Goal: Information Seeking & Learning: Learn about a topic

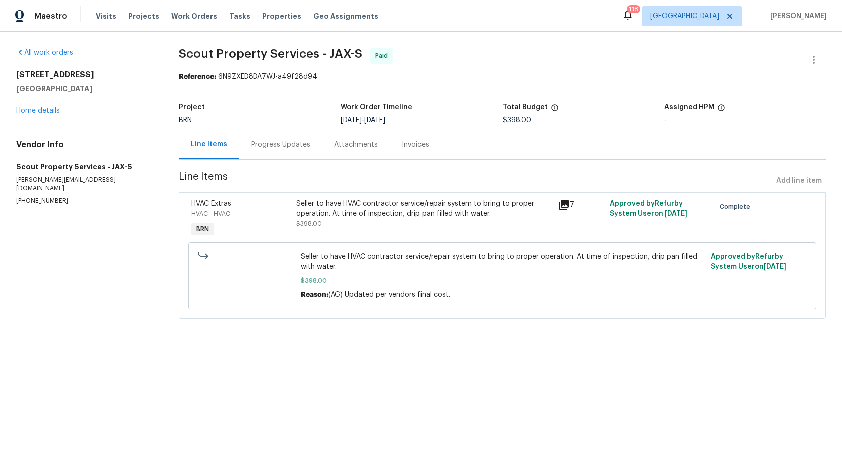
click at [256, 139] on div "Progress Updates" at bounding box center [280, 145] width 83 height 30
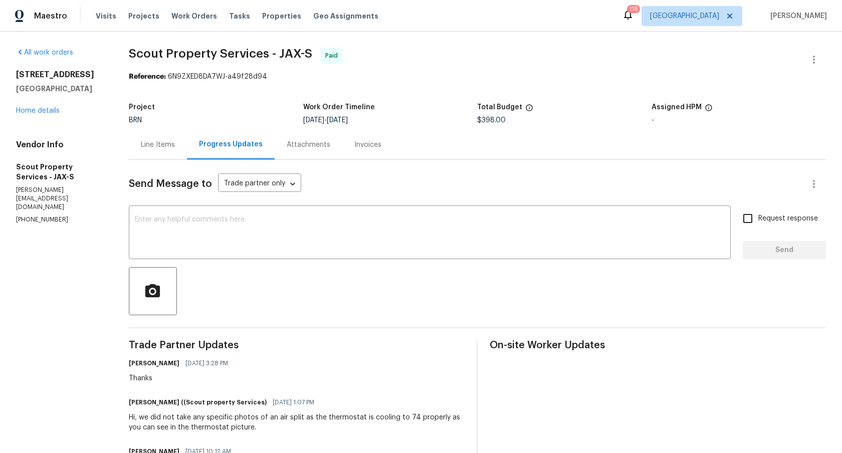
click at [230, 120] on div "BRN" at bounding box center [216, 120] width 174 height 7
click at [44, 114] on link "Home details" at bounding box center [38, 110] width 44 height 7
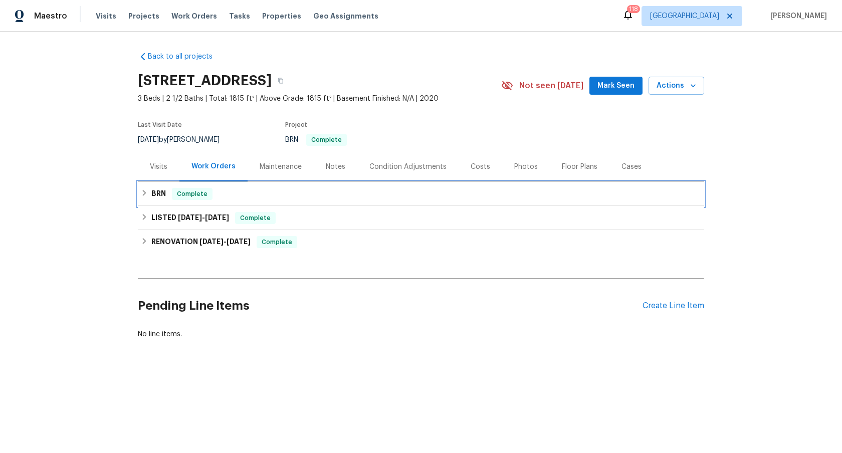
click at [173, 195] on span "Complete" at bounding box center [192, 194] width 39 height 10
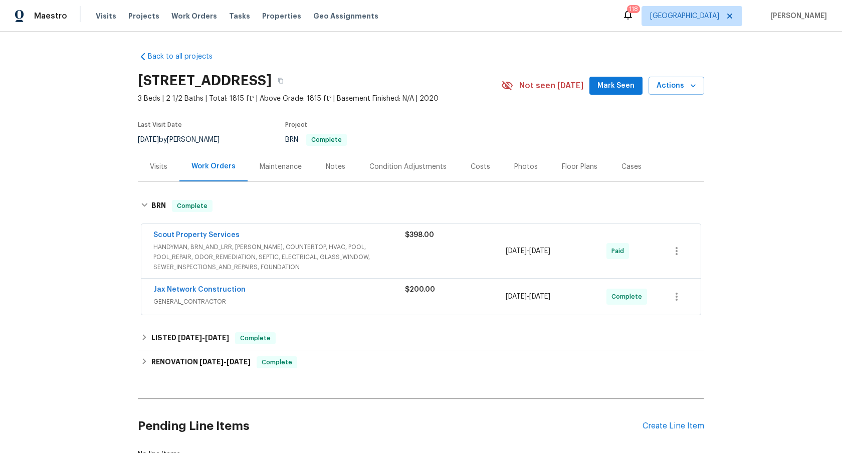
click at [303, 299] on span "GENERAL_CONTRACTOR" at bounding box center [279, 302] width 252 height 10
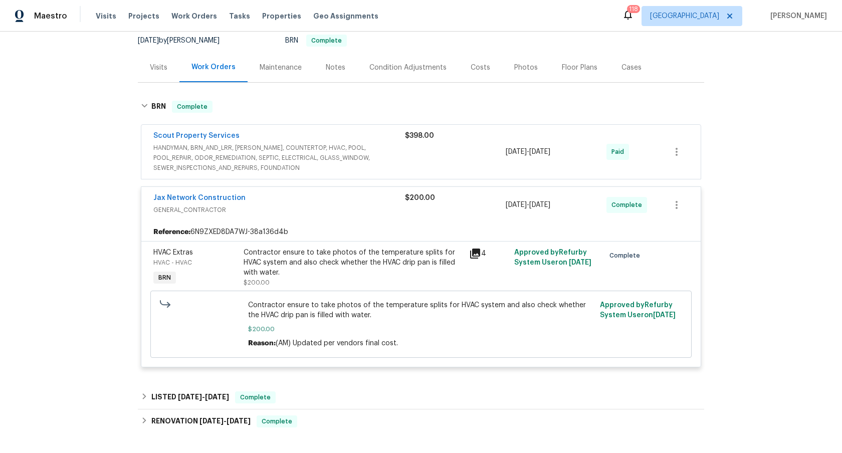
scroll to position [99, 0]
click at [103, 206] on div "Back to all projects [STREET_ADDRESS] 3 Beds | 2 1/2 Baths | Total: 1815 ft² | …" at bounding box center [421, 243] width 842 height 422
click at [188, 199] on link "Jax Network Construction" at bounding box center [199, 198] width 92 height 7
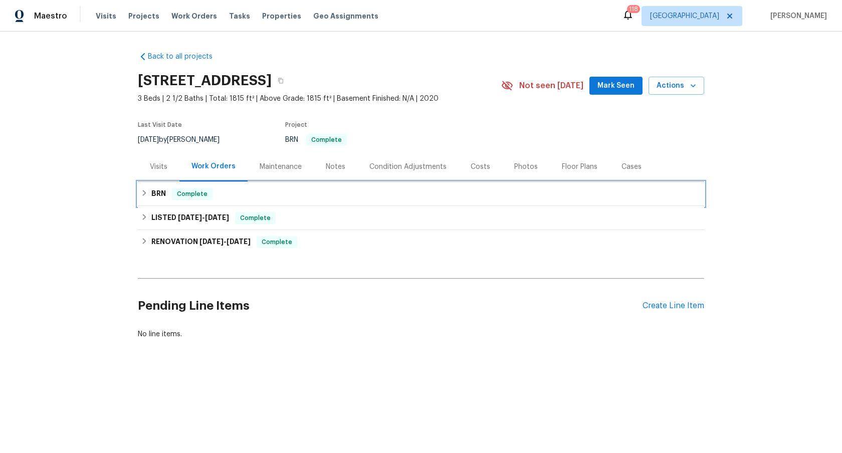
click at [156, 194] on h6 "BRN" at bounding box center [158, 194] width 15 height 12
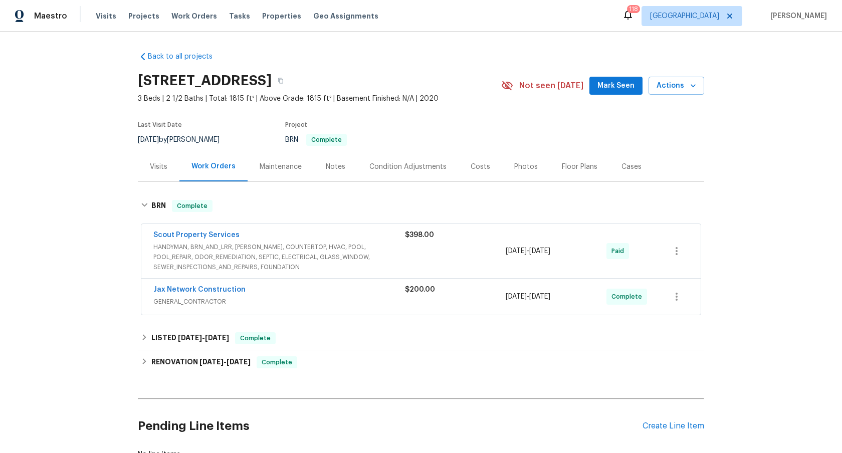
click at [101, 214] on div "Back to all projects 267 Tamar Ct, Saint Augustine, FL 32095 3 Beds | 2 1/2 Bat…" at bounding box center [421, 243] width 842 height 422
click at [244, 253] on span "HANDYMAN, BRN_AND_LRR, [PERSON_NAME], COUNTERTOP, HVAC, POOL, POOL_REPAIR, ODOR…" at bounding box center [279, 257] width 252 height 30
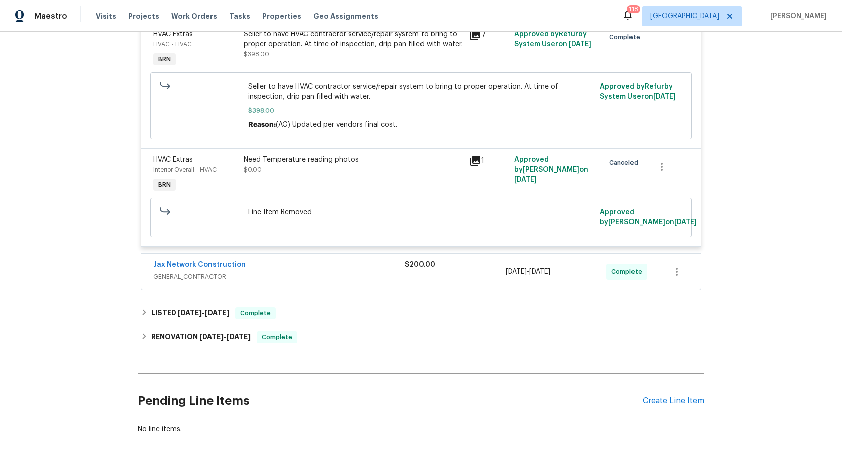
scroll to position [284, 0]
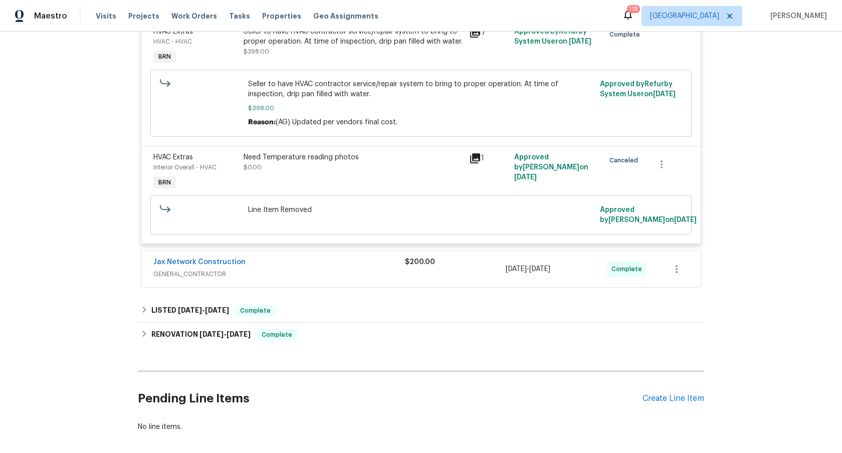
click at [477, 157] on icon at bounding box center [475, 158] width 12 height 12
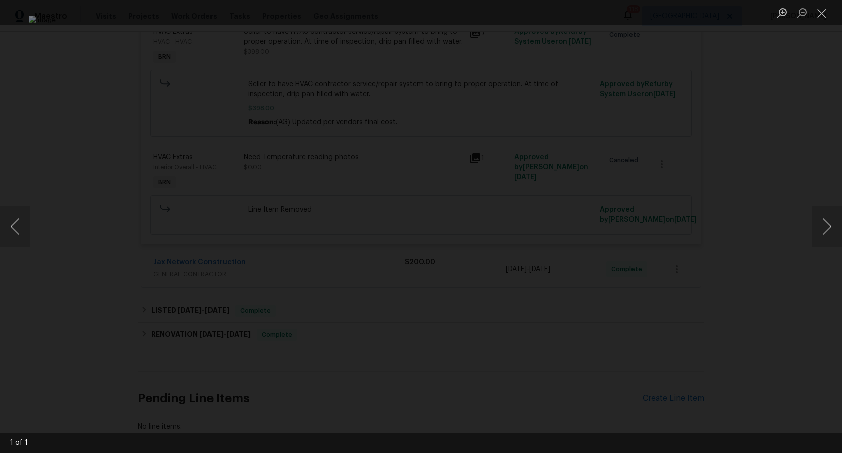
click at [672, 251] on div "Lightbox" at bounding box center [421, 226] width 842 height 453
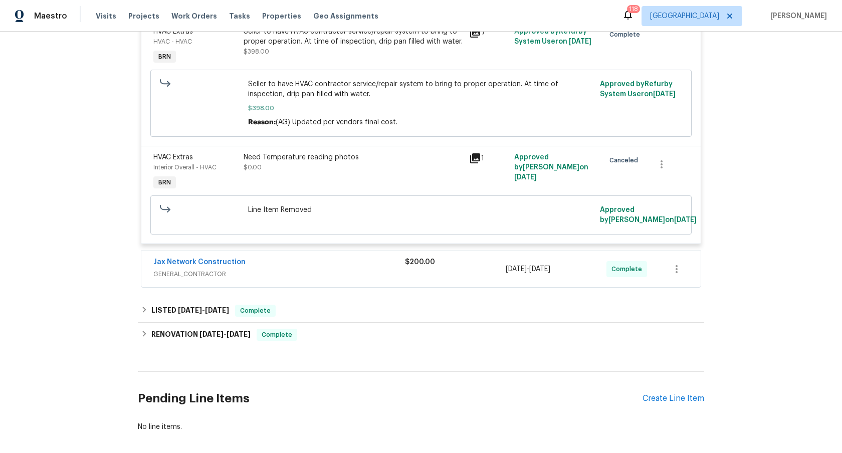
click at [301, 268] on div "Jax Network Construction" at bounding box center [279, 263] width 252 height 12
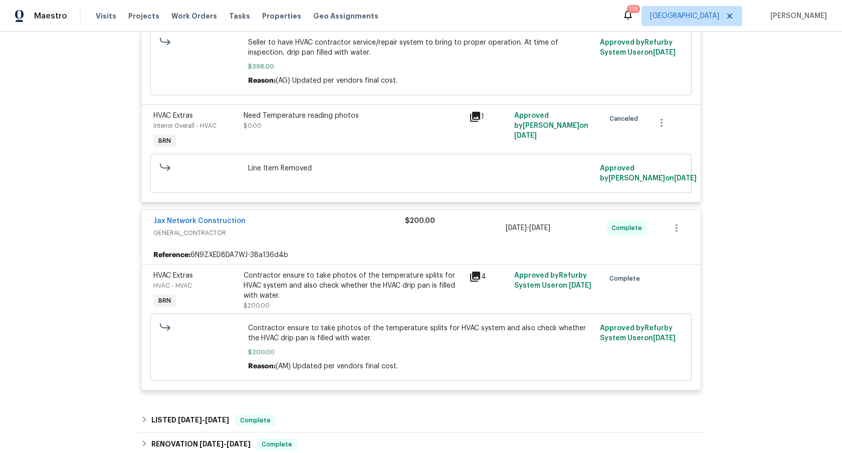
scroll to position [332, 0]
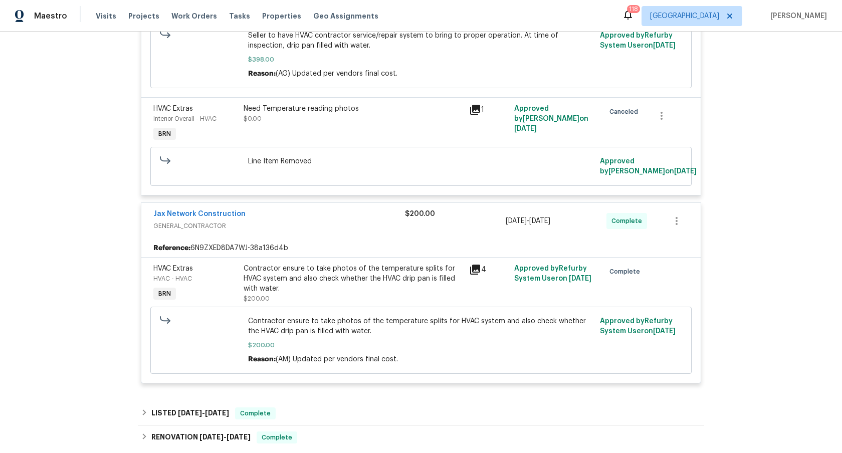
click at [471, 271] on icon at bounding box center [475, 270] width 12 height 12
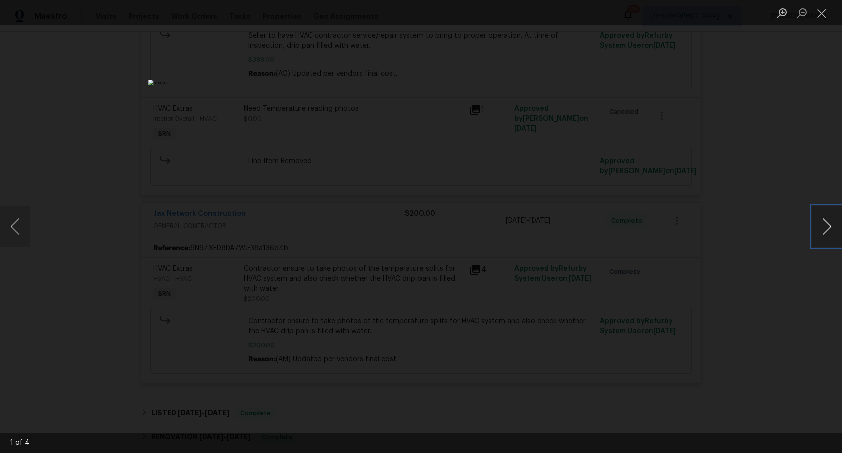
click at [829, 224] on button "Next image" at bounding box center [827, 227] width 30 height 40
click at [24, 233] on button "Previous image" at bounding box center [15, 227] width 30 height 40
click at [73, 184] on div "Lightbox" at bounding box center [421, 226] width 842 height 453
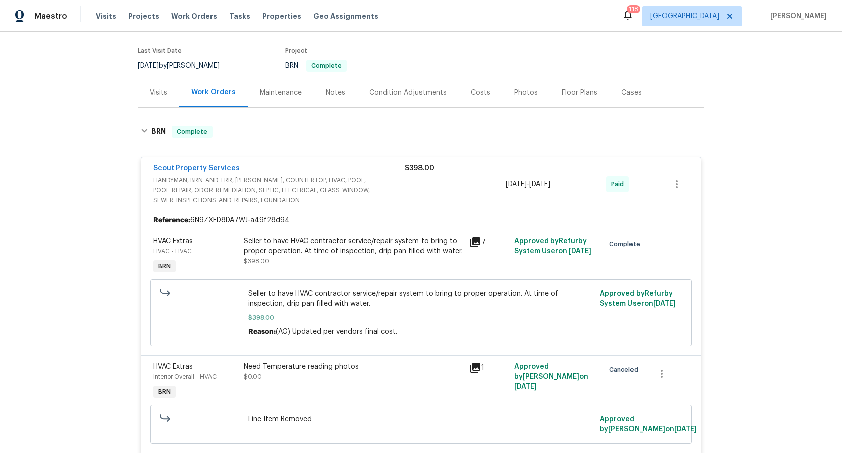
scroll to position [76, 0]
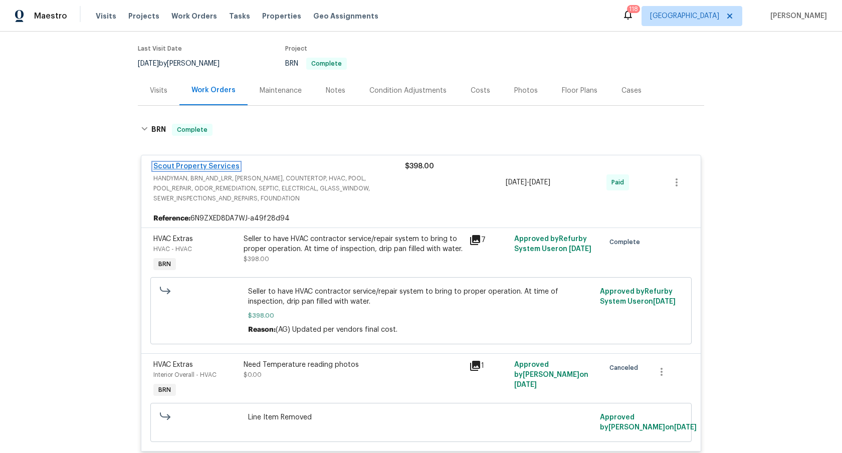
click at [188, 165] on link "Scout Property Services" at bounding box center [196, 166] width 86 height 7
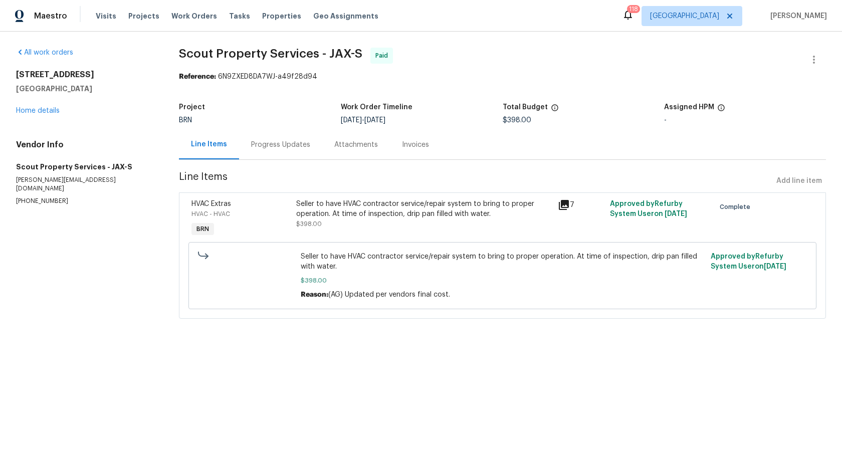
click at [267, 142] on div "Progress Updates" at bounding box center [280, 145] width 59 height 10
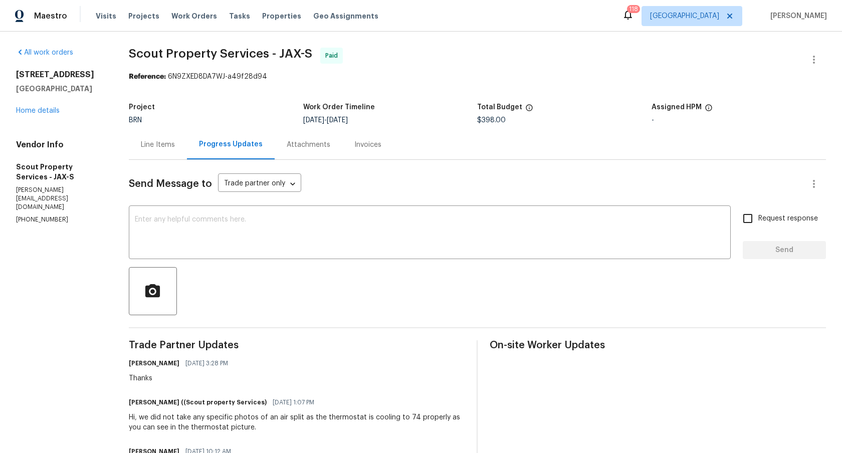
click at [157, 148] on div "Line Items" at bounding box center [158, 145] width 34 height 10
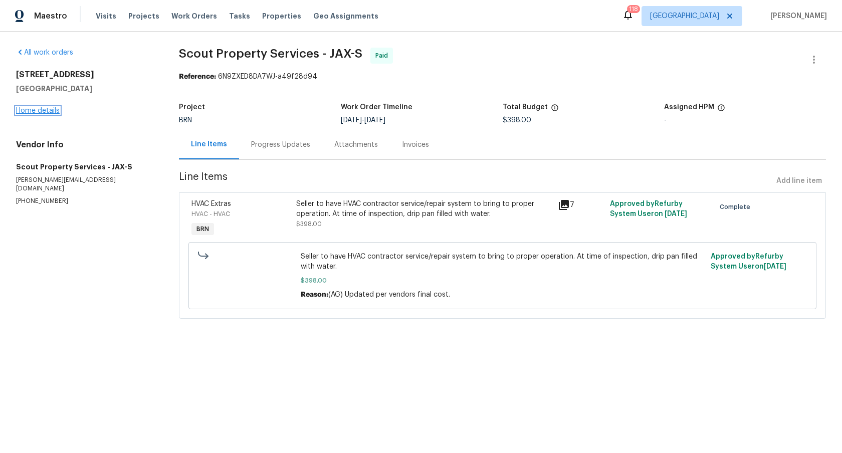
click at [45, 110] on link "Home details" at bounding box center [38, 110] width 44 height 7
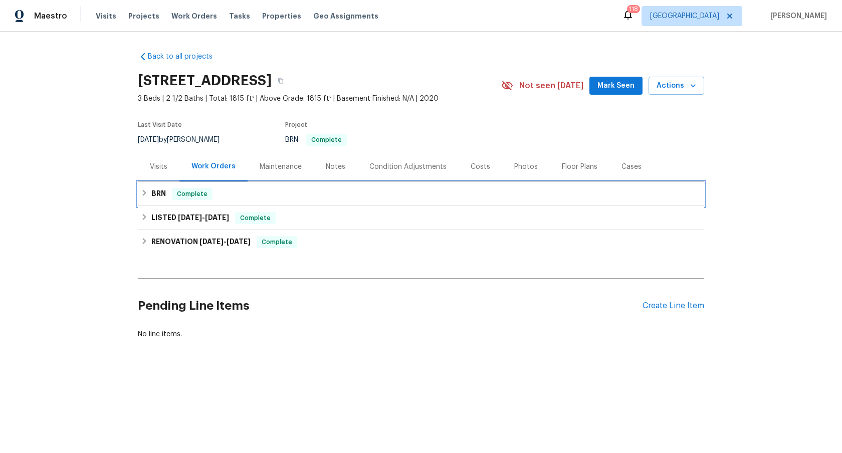
click at [167, 200] on div "BRN Complete" at bounding box center [421, 194] width 560 height 12
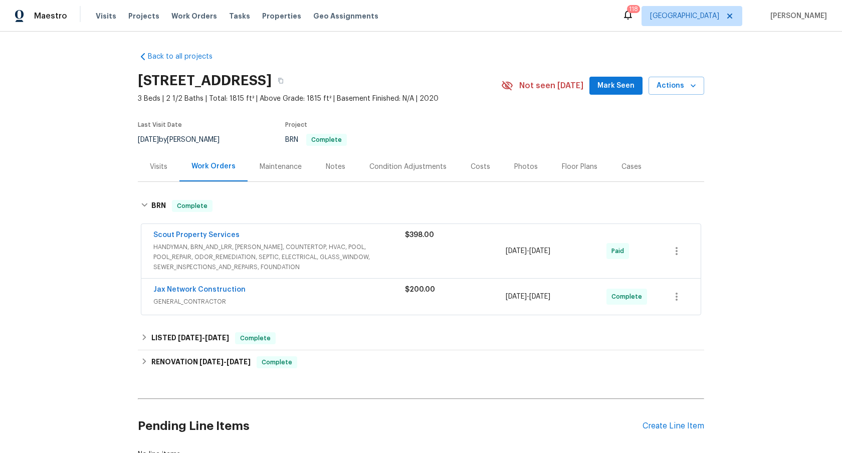
click at [233, 298] on span "GENERAL_CONTRACTOR" at bounding box center [279, 302] width 252 height 10
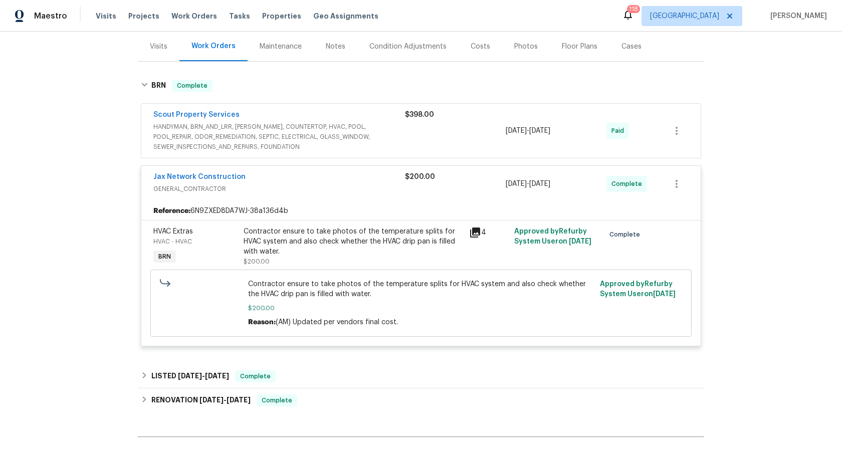
scroll to position [120, 0]
click at [209, 172] on span "Jax Network Construction" at bounding box center [199, 177] width 92 height 10
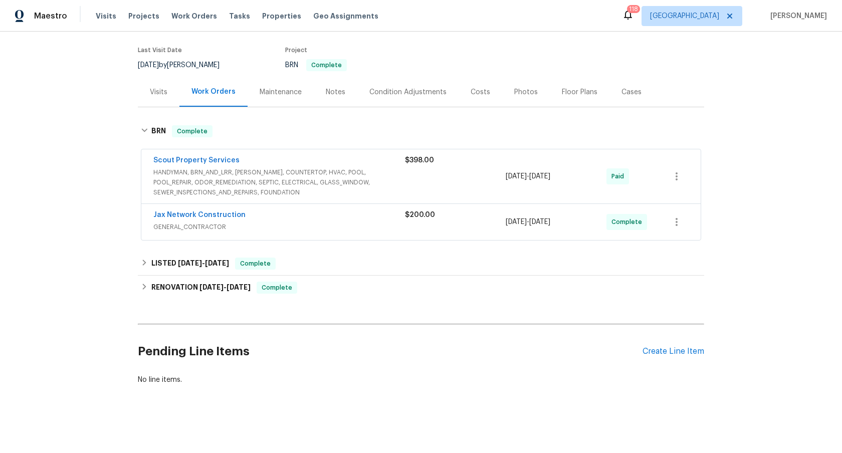
scroll to position [82, 0]
click at [218, 212] on link "Jax Network Construction" at bounding box center [199, 215] width 92 height 7
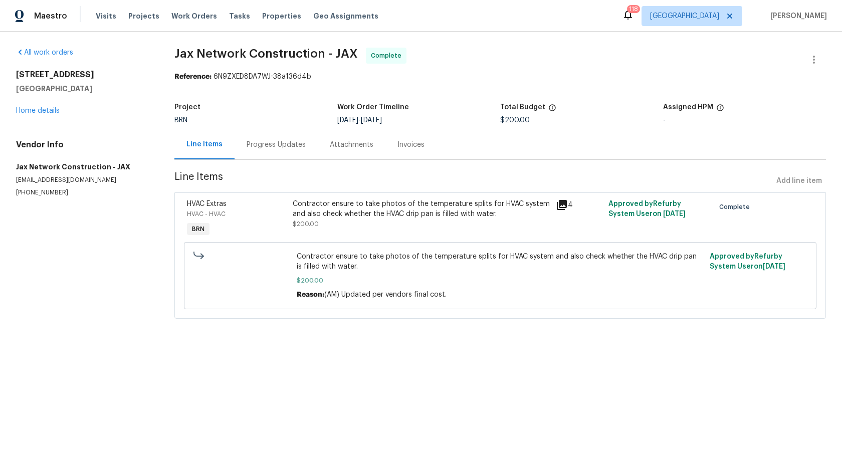
click at [264, 152] on div "Progress Updates" at bounding box center [276, 145] width 83 height 30
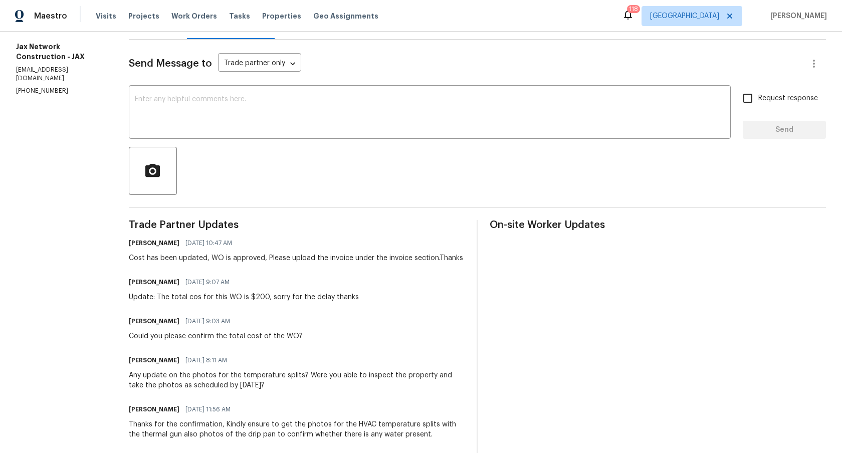
scroll to position [16, 0]
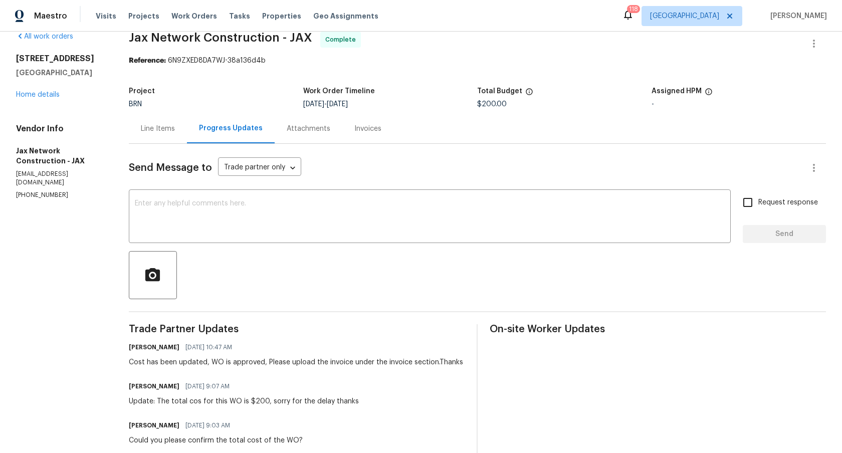
click at [134, 125] on div "Line Items" at bounding box center [158, 129] width 58 height 30
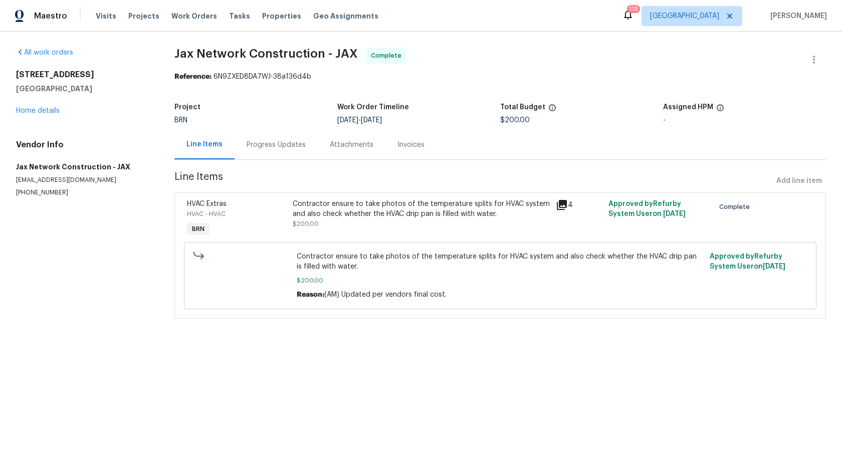
click at [557, 202] on icon at bounding box center [562, 205] width 10 height 10
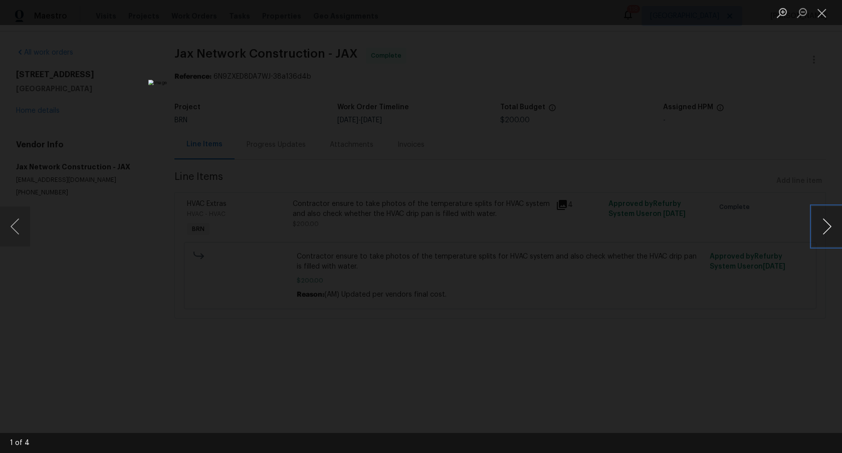
click at [828, 232] on button "Next image" at bounding box center [827, 227] width 30 height 40
click at [713, 232] on div "Lightbox" at bounding box center [421, 226] width 842 height 453
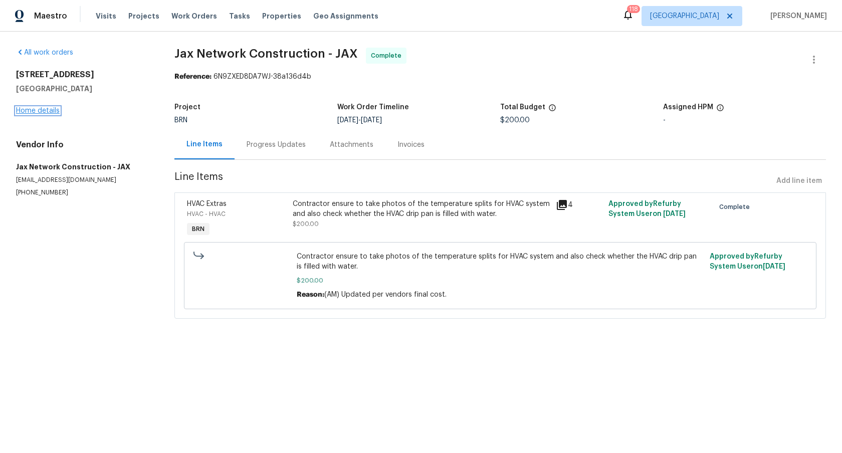
click at [41, 108] on link "Home details" at bounding box center [38, 110] width 44 height 7
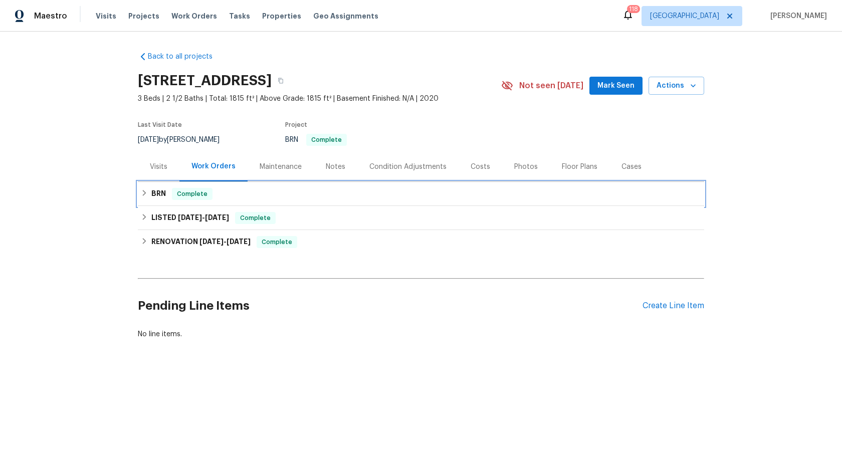
click at [160, 191] on h6 "BRN" at bounding box center [158, 194] width 15 height 12
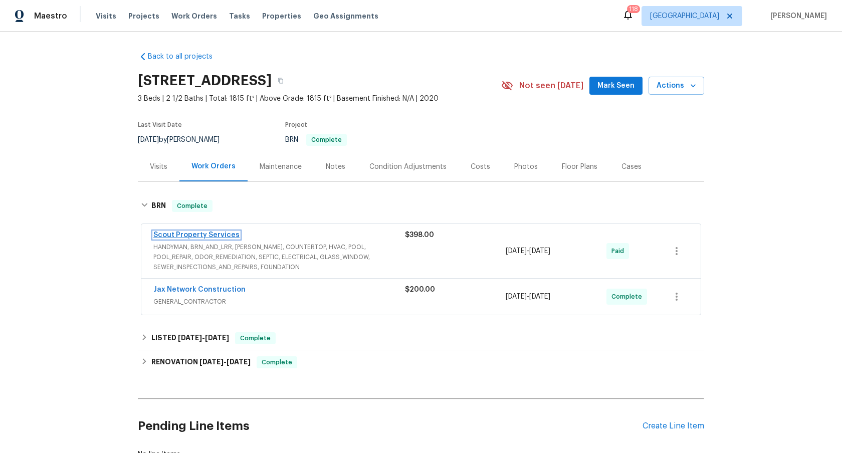
click at [187, 233] on link "Scout Property Services" at bounding box center [196, 235] width 86 height 7
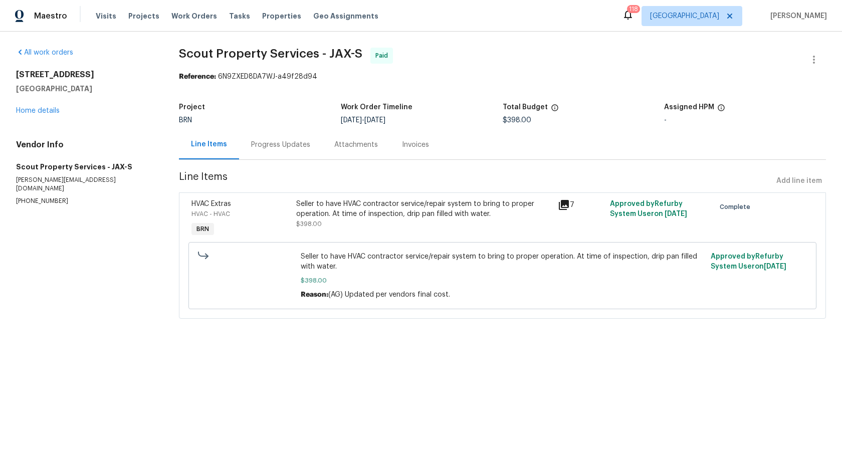
click at [558, 204] on icon at bounding box center [564, 205] width 12 height 12
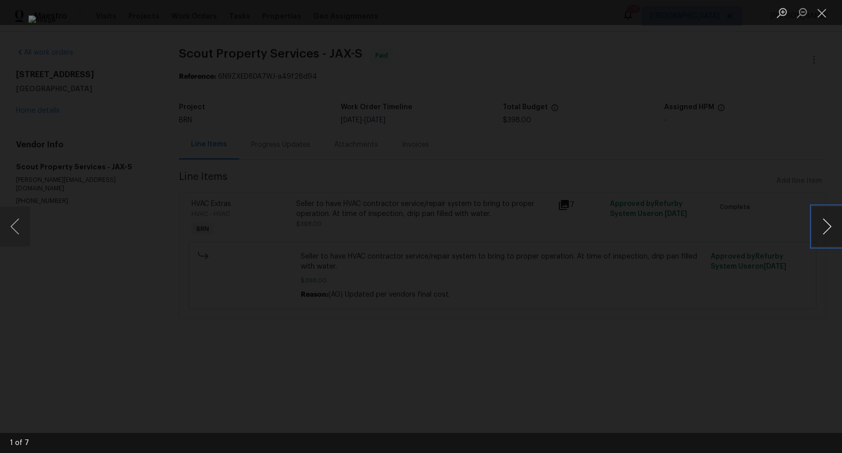
click at [815, 227] on button "Next image" at bounding box center [827, 227] width 30 height 40
click at [821, 227] on button "Next image" at bounding box center [827, 227] width 30 height 40
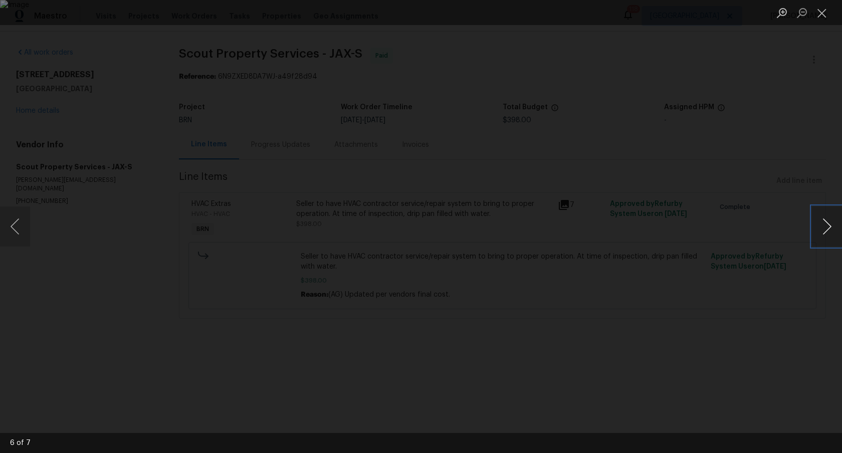
click at [821, 227] on button "Next image" at bounding box center [827, 227] width 30 height 40
click at [685, 337] on div "Lightbox" at bounding box center [421, 226] width 842 height 453
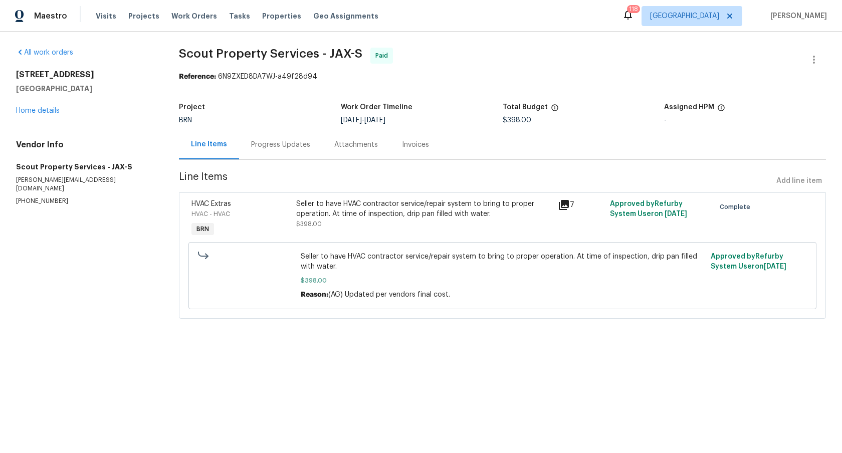
click at [283, 153] on div "Progress Updates" at bounding box center [280, 145] width 83 height 30
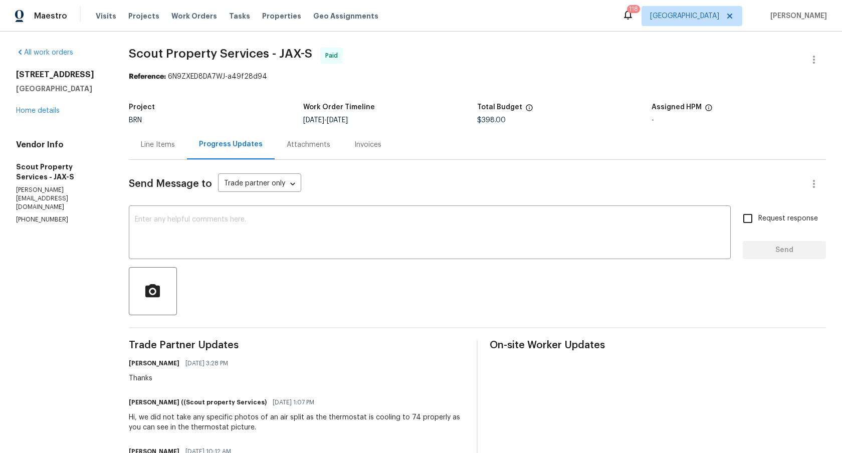
click at [157, 148] on div "Line Items" at bounding box center [158, 145] width 34 height 10
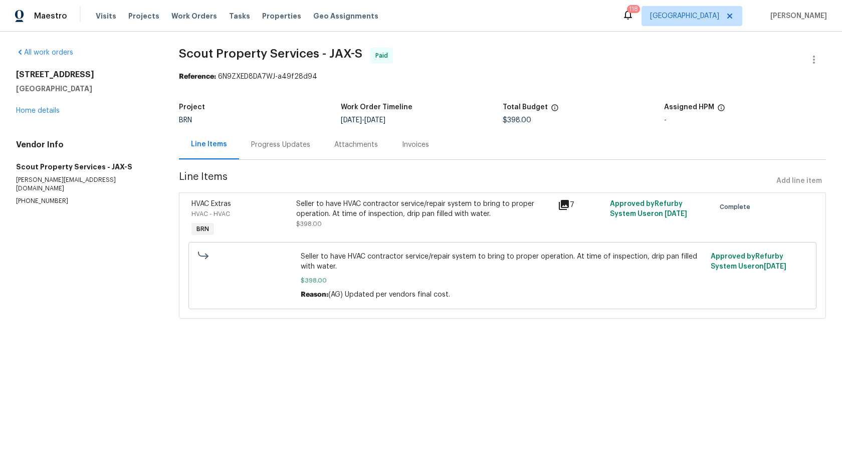
click at [388, 88] on section "Scout Property Services - JAX-S Paid Reference: 6N9ZXED8DA7WJ-a49f28d94 Project…" at bounding box center [502, 189] width 647 height 283
